Goal: Task Accomplishment & Management: Manage account settings

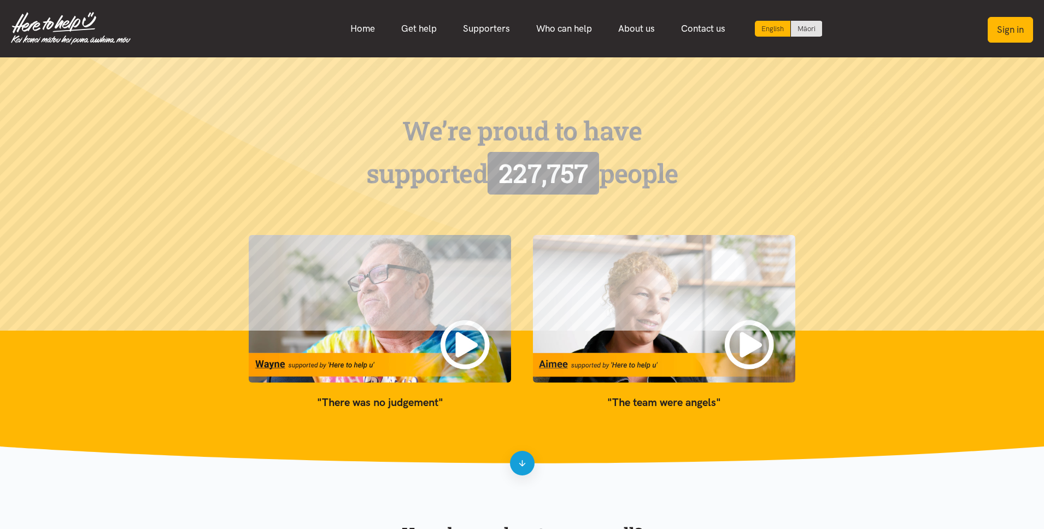
click at [1006, 34] on button "Sign in" at bounding box center [1010, 30] width 45 height 26
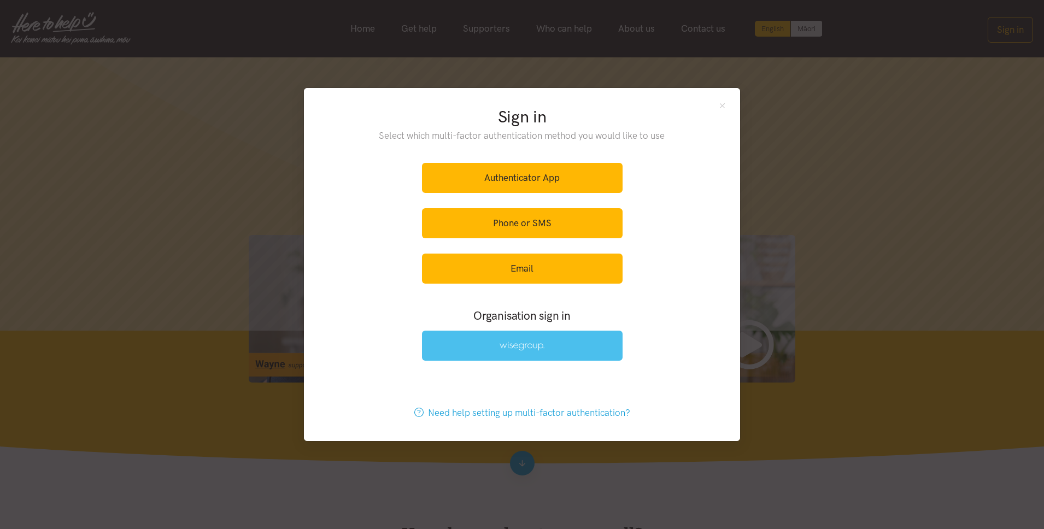
click at [553, 342] on link at bounding box center [522, 346] width 201 height 30
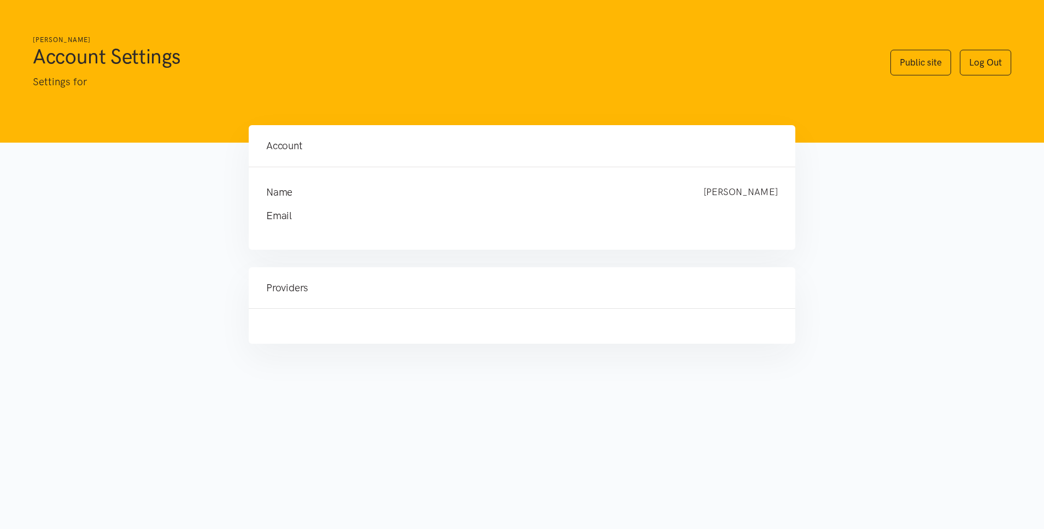
click at [322, 314] on div at bounding box center [522, 326] width 547 height 35
